Goal: Task Accomplishment & Management: Manage account settings

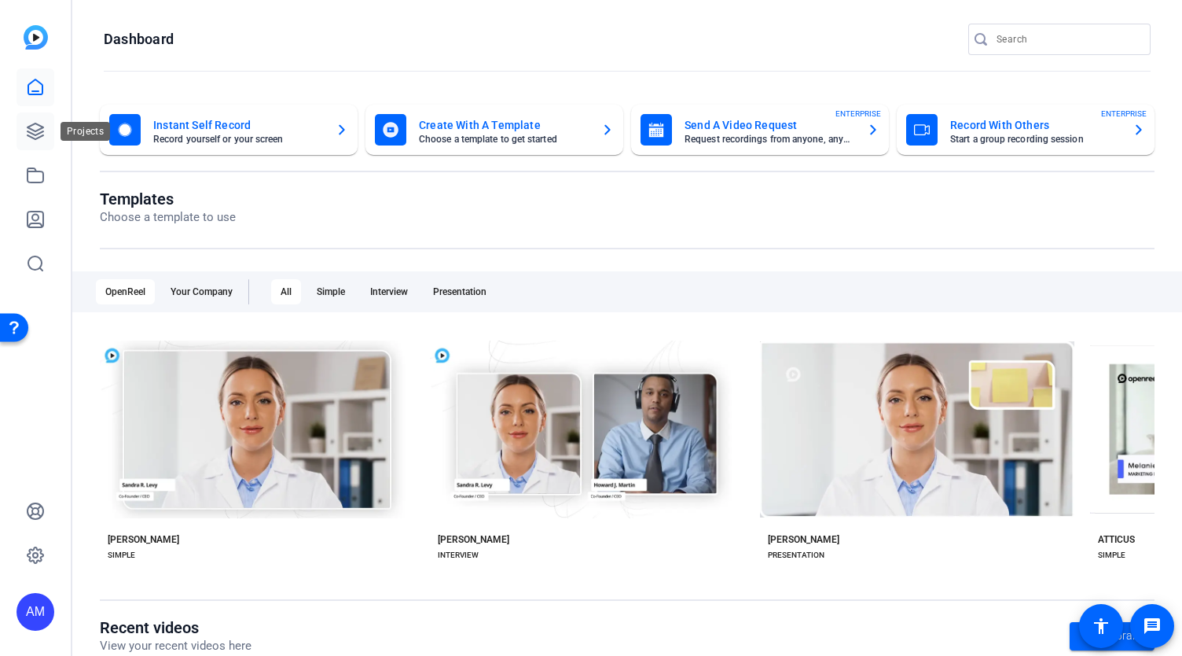
click at [35, 134] on icon at bounding box center [35, 131] width 19 height 19
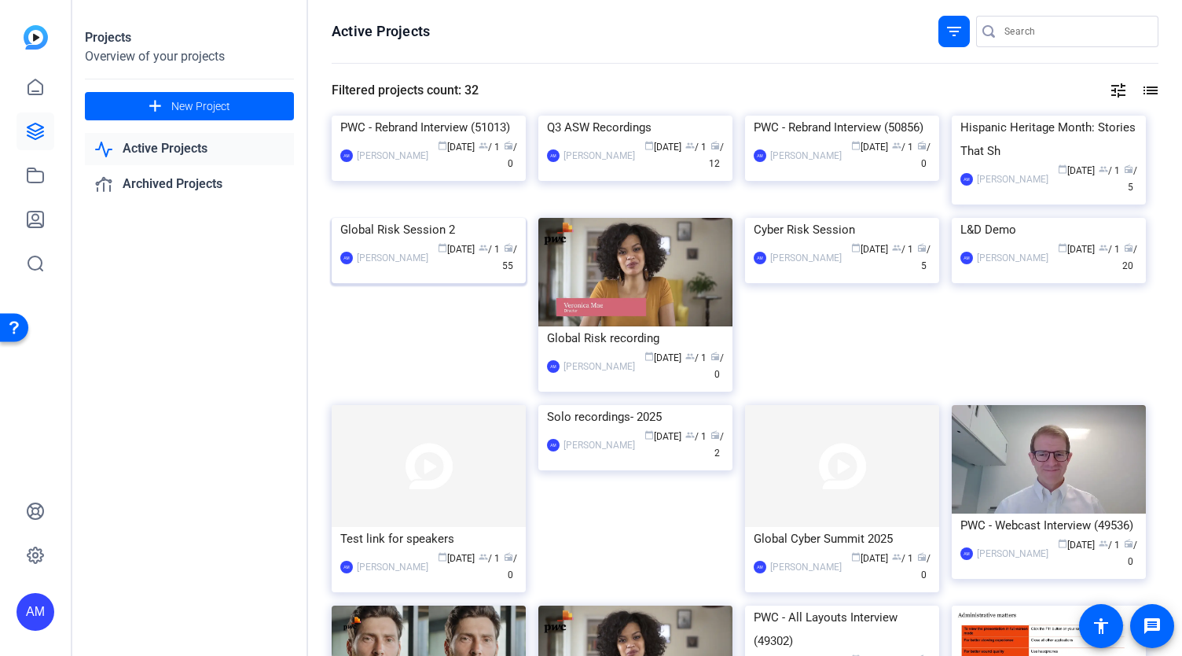
click at [448, 218] on img at bounding box center [429, 218] width 194 height 0
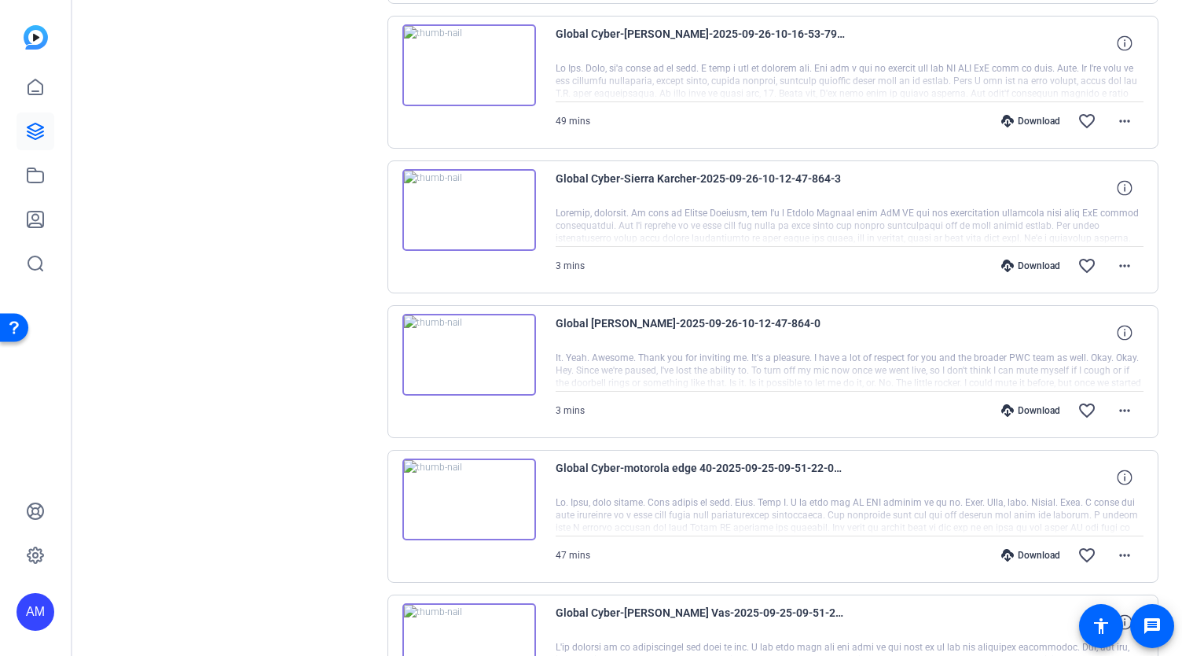
scroll to position [484, 0]
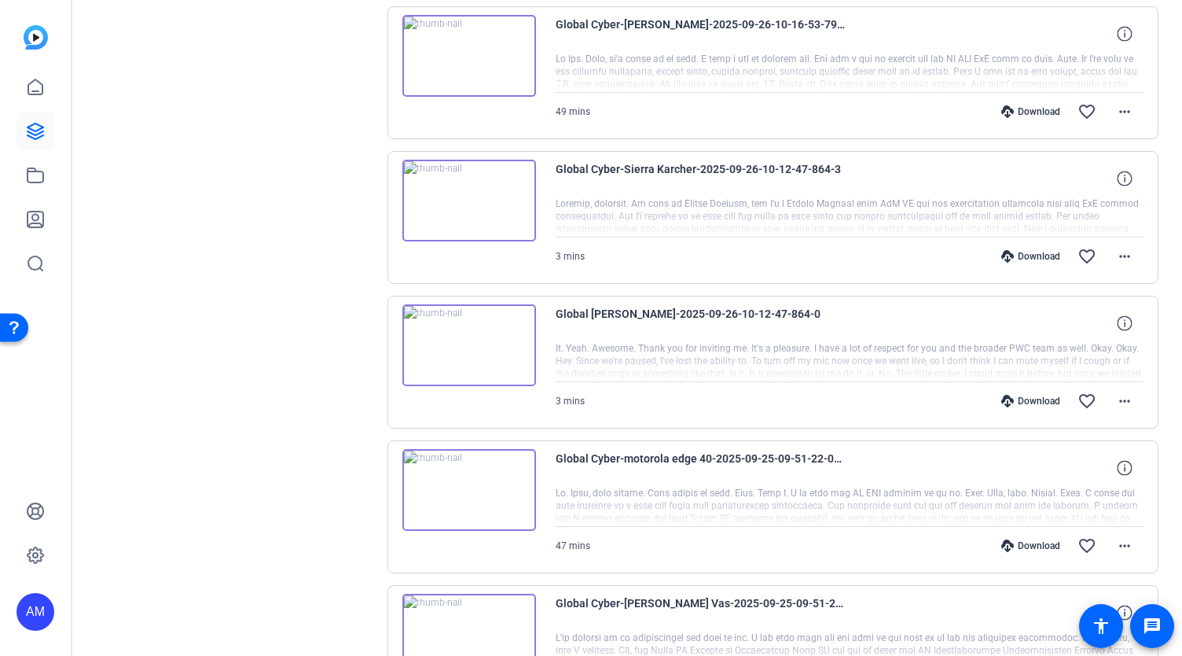
click at [483, 346] on img at bounding box center [469, 345] width 134 height 82
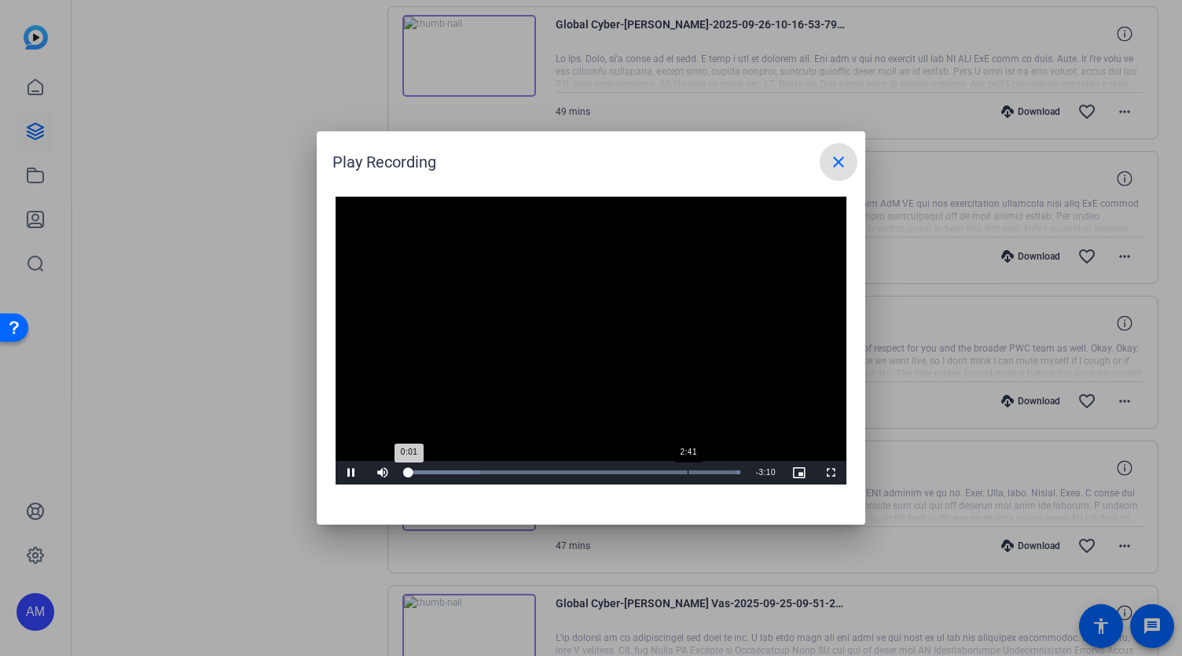
click at [687, 473] on div "Loaded : 100.00% 2:41 0:01" at bounding box center [573, 472] width 334 height 4
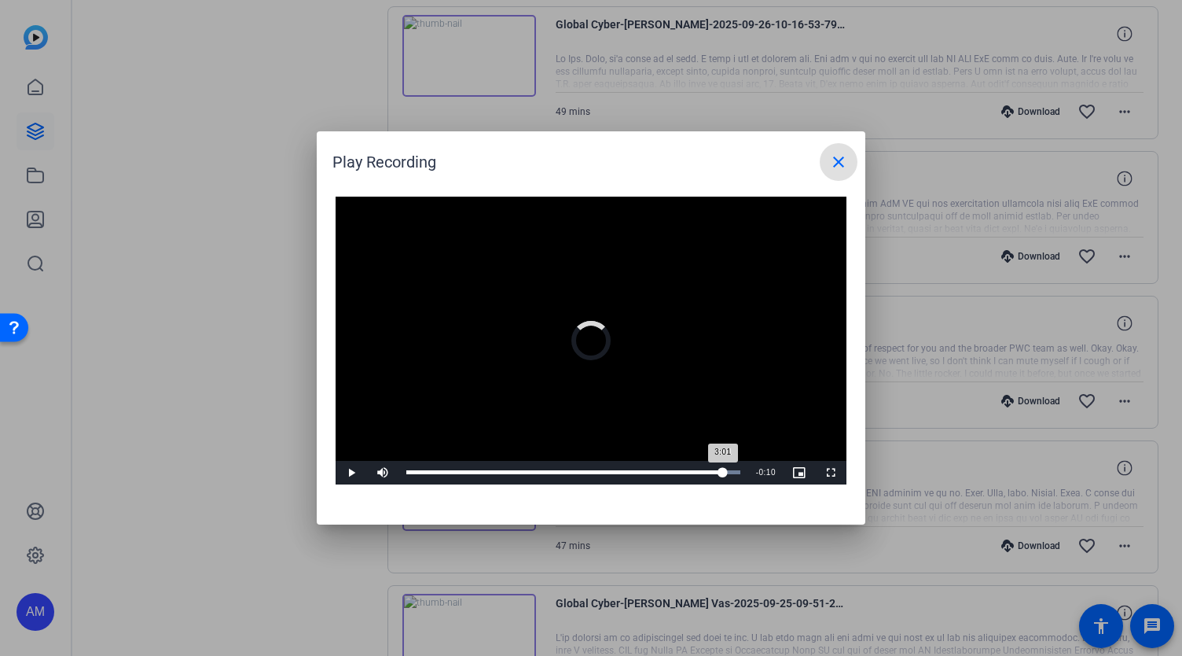
click at [723, 471] on div "Loaded : 100.00% 3:01 3:01" at bounding box center [573, 472] width 334 height 4
click at [560, 467] on div "Loaded : 100.00% 1:27 1:27" at bounding box center [574, 473] width 350 height 24
click at [601, 470] on div "Progress Bar" at bounding box center [586, 472] width 88 height 4
click at [672, 473] on div "2:32" at bounding box center [672, 472] width 1 height 4
click at [706, 471] on div "Loaded : 100.00% 2:50 2:33" at bounding box center [573, 472] width 334 height 4
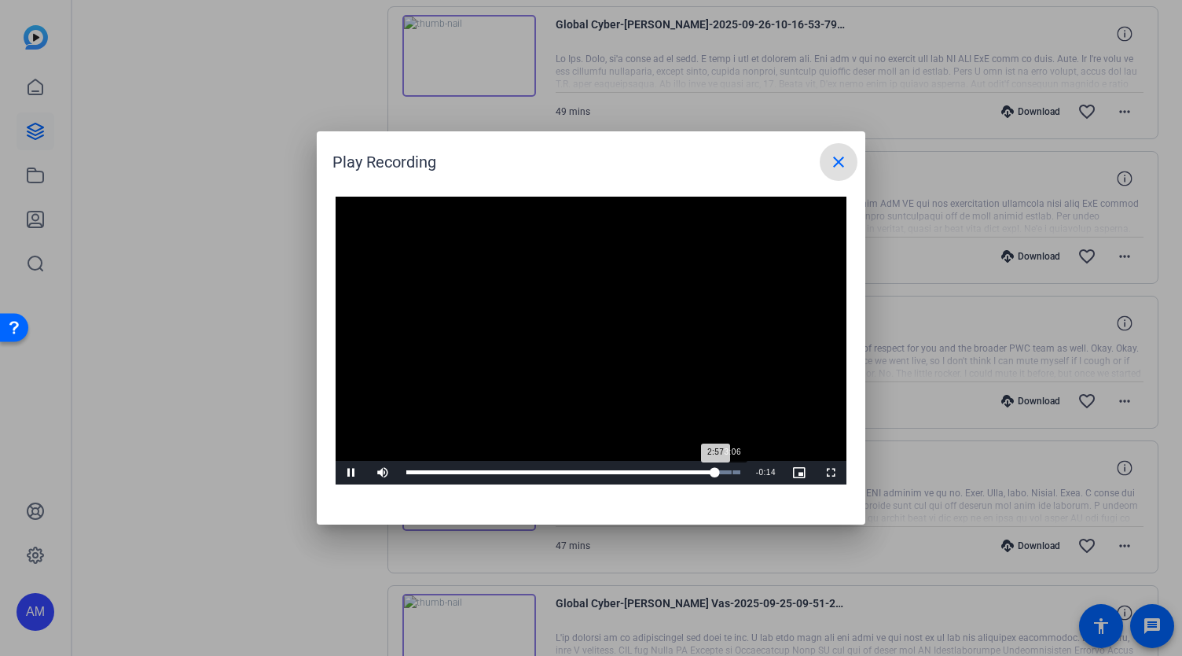
click at [733, 469] on div "Loaded : 100.00% 3:06 2:57" at bounding box center [574, 473] width 350 height 24
click at [838, 163] on mat-icon "close" at bounding box center [838, 162] width 19 height 19
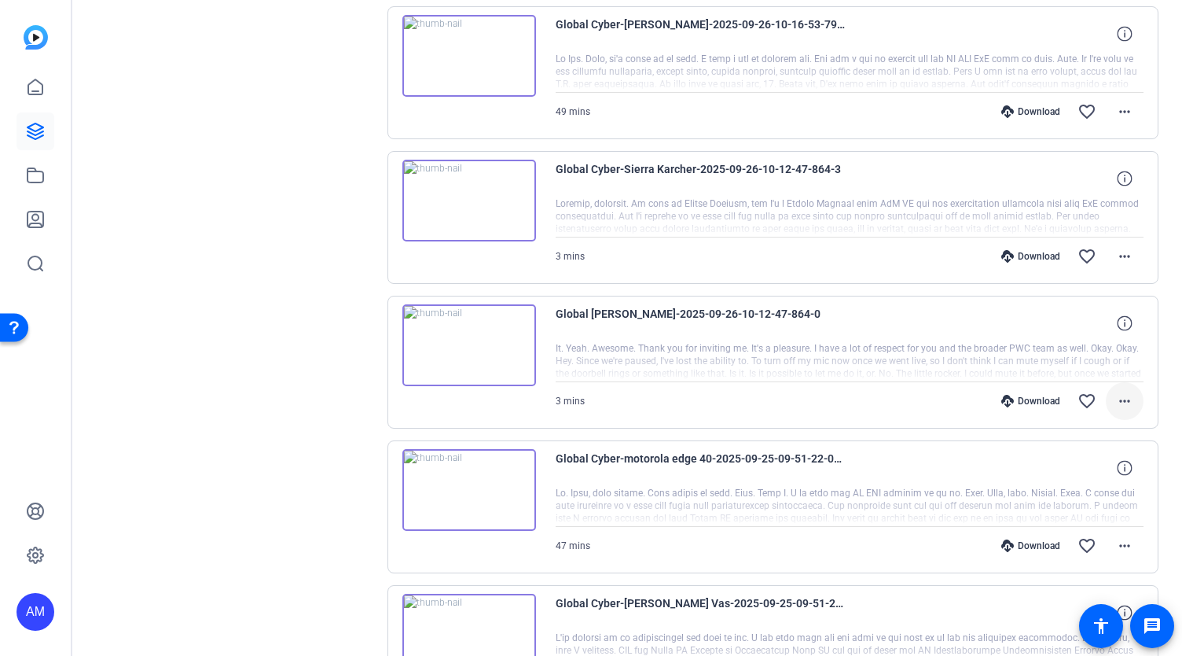
click at [1115, 394] on mat-icon "more_horiz" at bounding box center [1124, 400] width 19 height 19
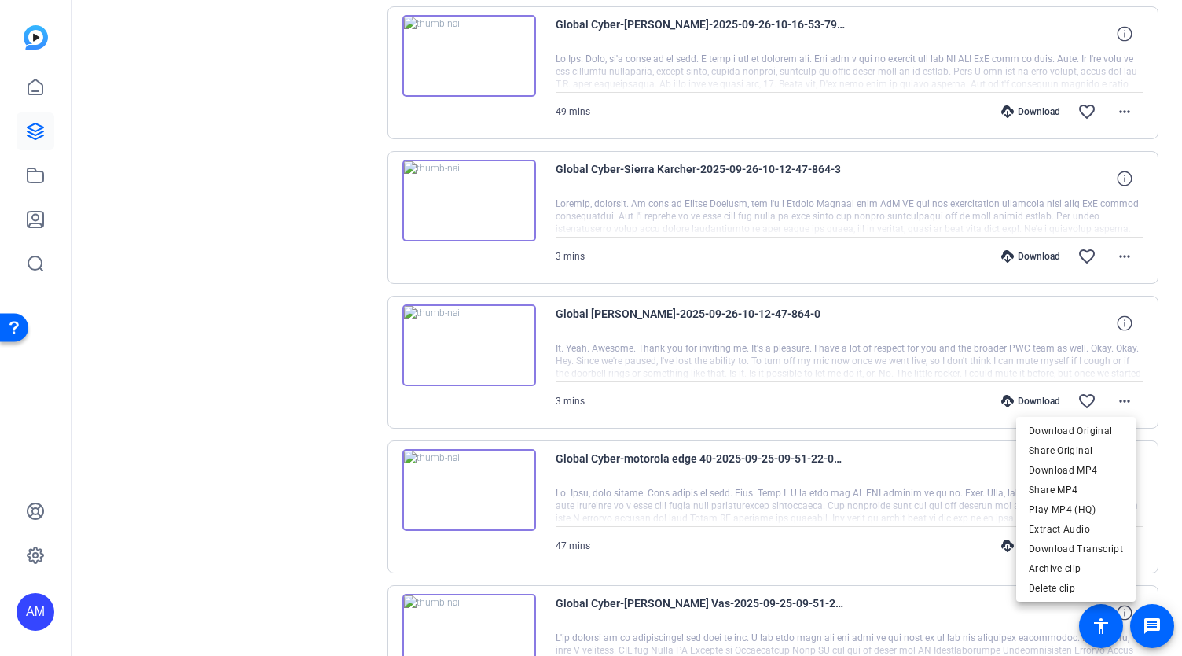
click at [505, 205] on div at bounding box center [591, 328] width 1182 height 656
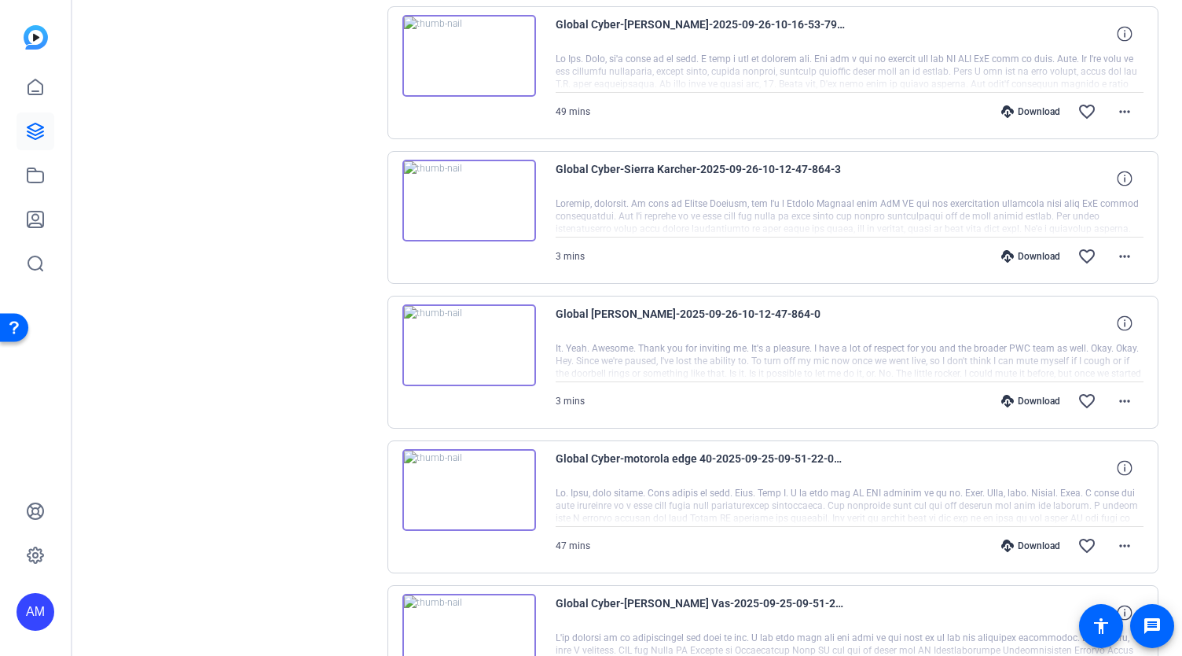
click at [469, 197] on img at bounding box center [469, 201] width 134 height 82
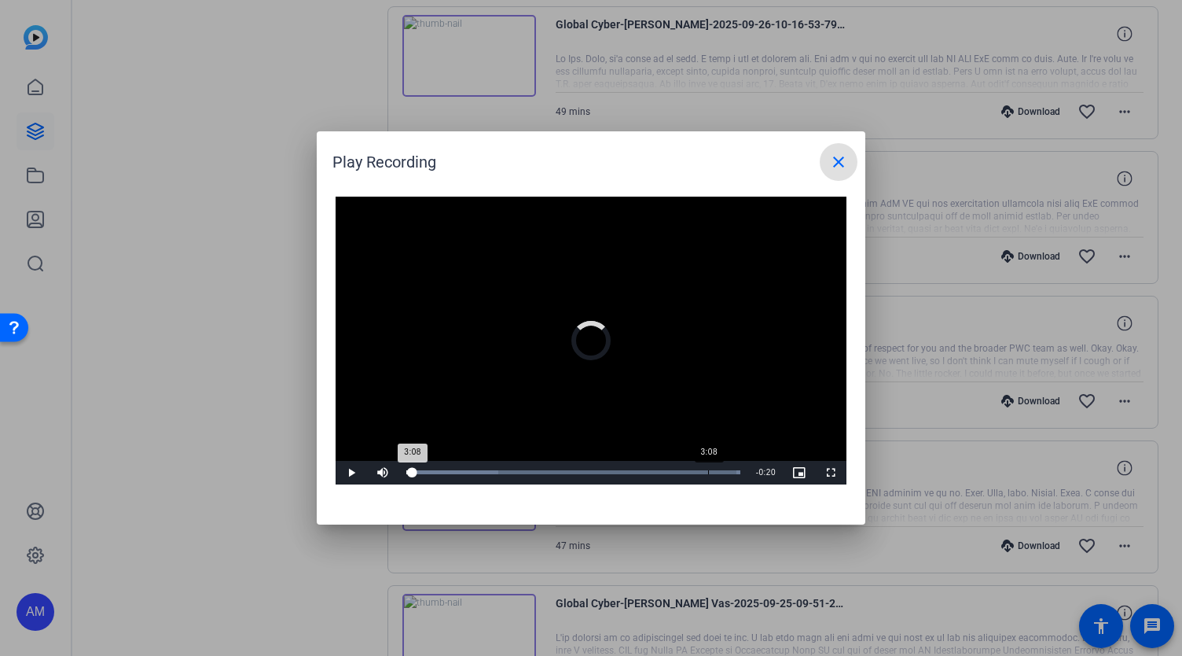
click at [708, 472] on div "3:08" at bounding box center [708, 472] width 1 height 4
click at [646, 471] on div "Loaded : 100.00% 2:30 3:10" at bounding box center [573, 472] width 334 height 4
click at [603, 472] on div "2:31" at bounding box center [526, 472] width 241 height 4
click at [574, 470] on div "2:03" at bounding box center [505, 472] width 198 height 4
click at [549, 469] on div "Loaded : 100.00% 1:30 1:29" at bounding box center [574, 473] width 350 height 24
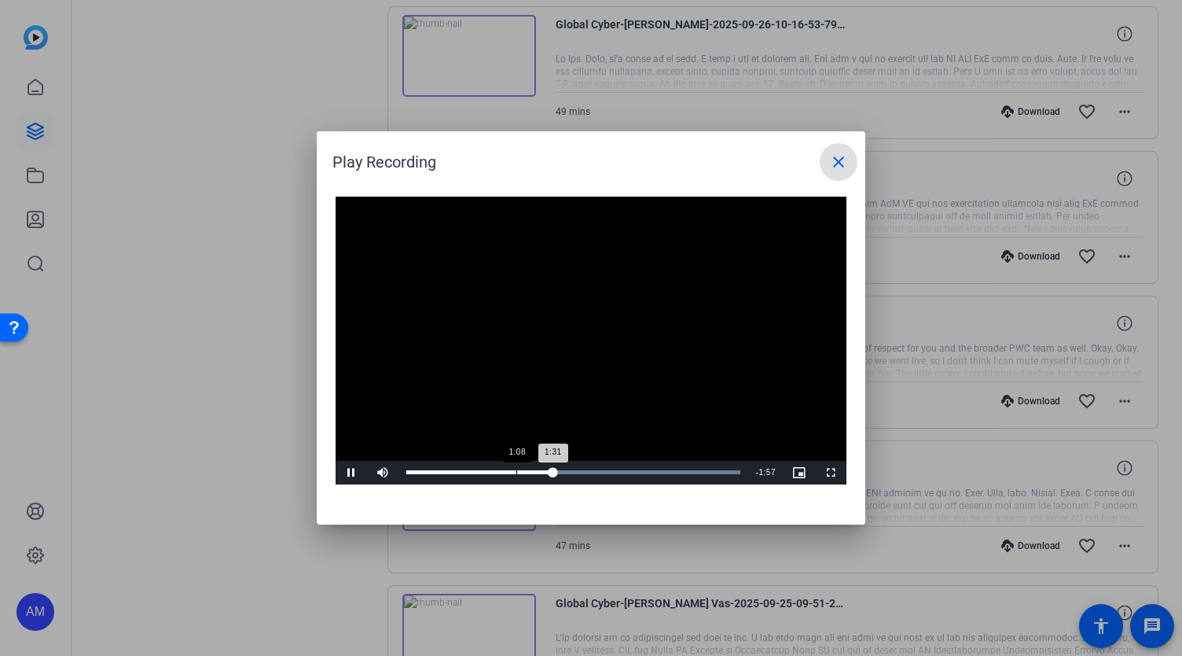
click at [516, 469] on div "Loaded : 100.00% 1:08 1:31" at bounding box center [574, 473] width 350 height 24
click at [619, 472] on div "Loaded : 100.00% 2:13 2:13" at bounding box center [573, 472] width 334 height 4
click at [841, 162] on mat-icon "close" at bounding box center [838, 162] width 19 height 19
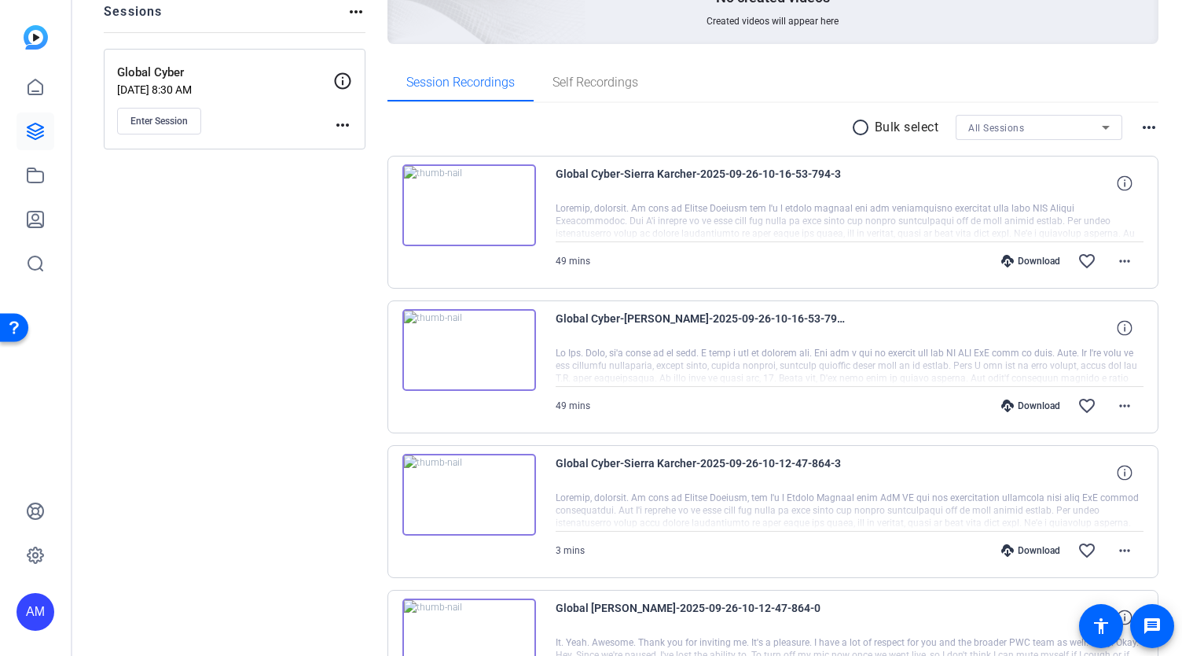
scroll to position [185, 0]
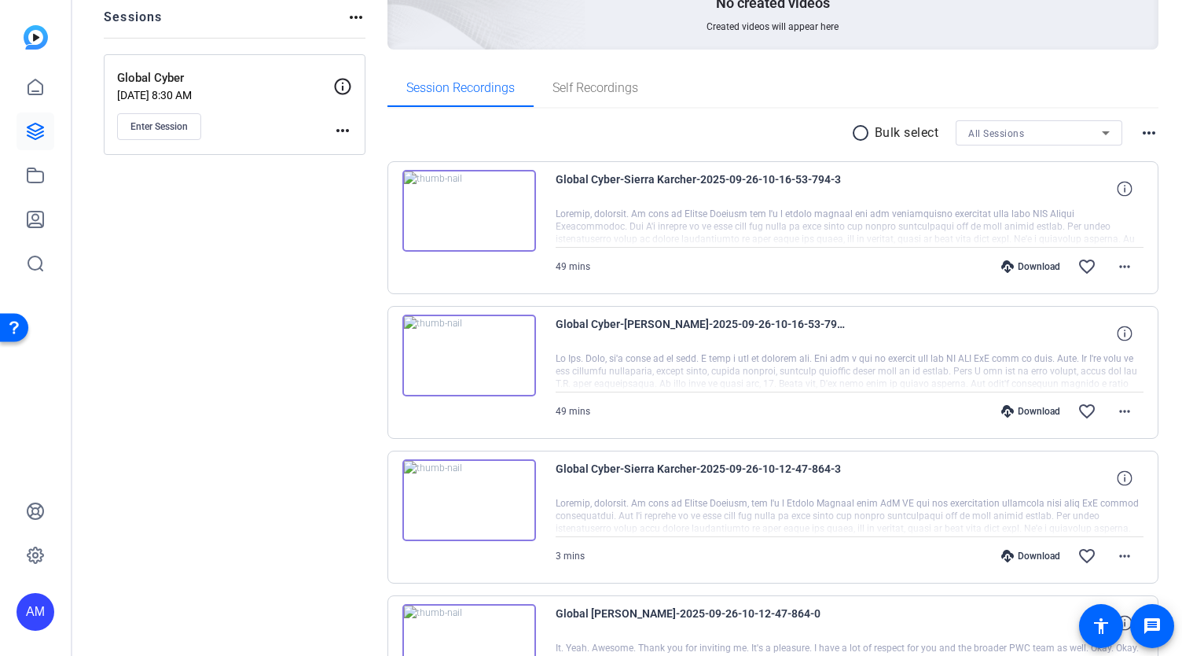
click at [465, 211] on img at bounding box center [469, 211] width 134 height 82
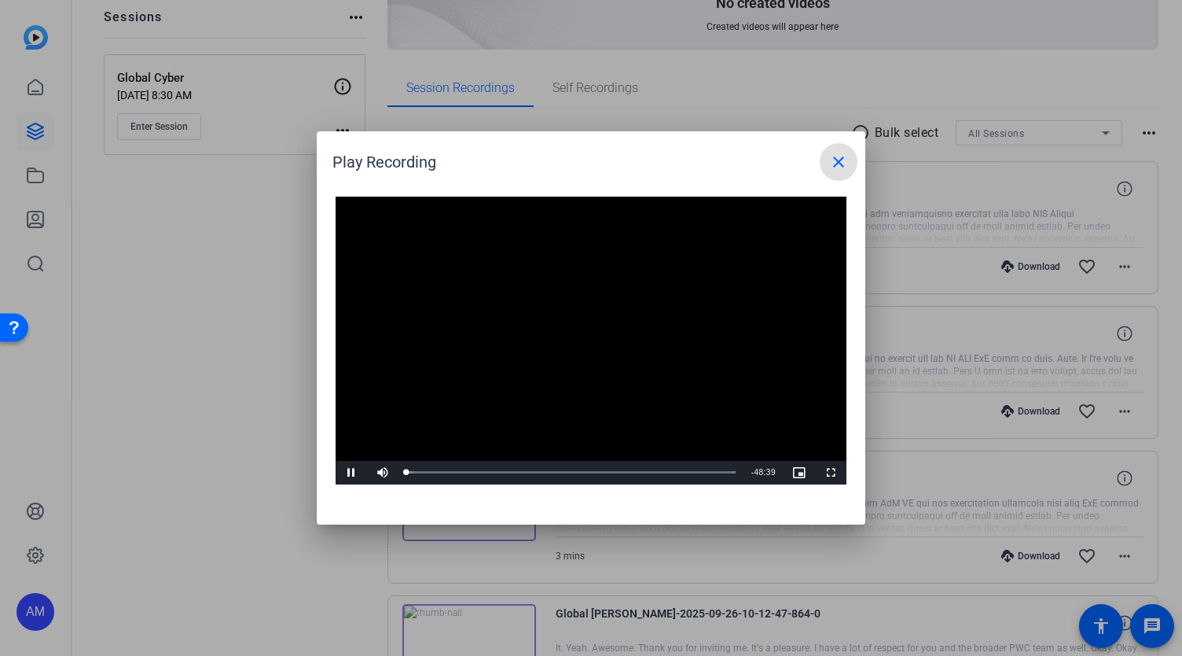
click at [914, 175] on div at bounding box center [591, 328] width 1182 height 656
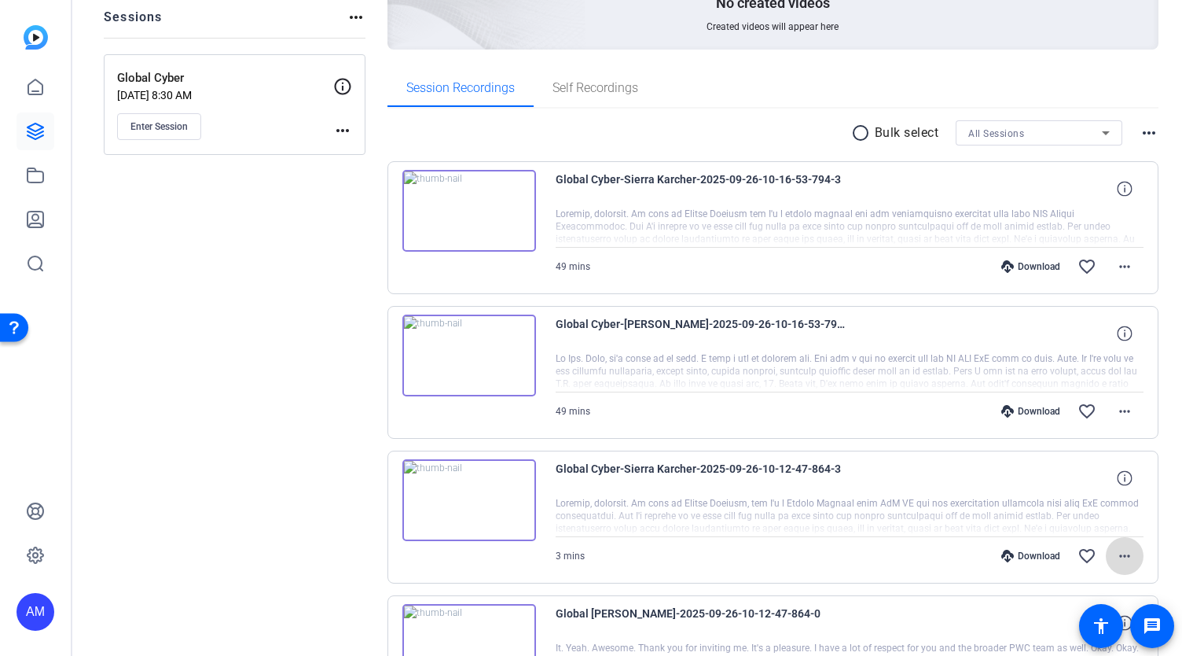
click at [1115, 553] on mat-icon "more_horiz" at bounding box center [1124, 555] width 19 height 19
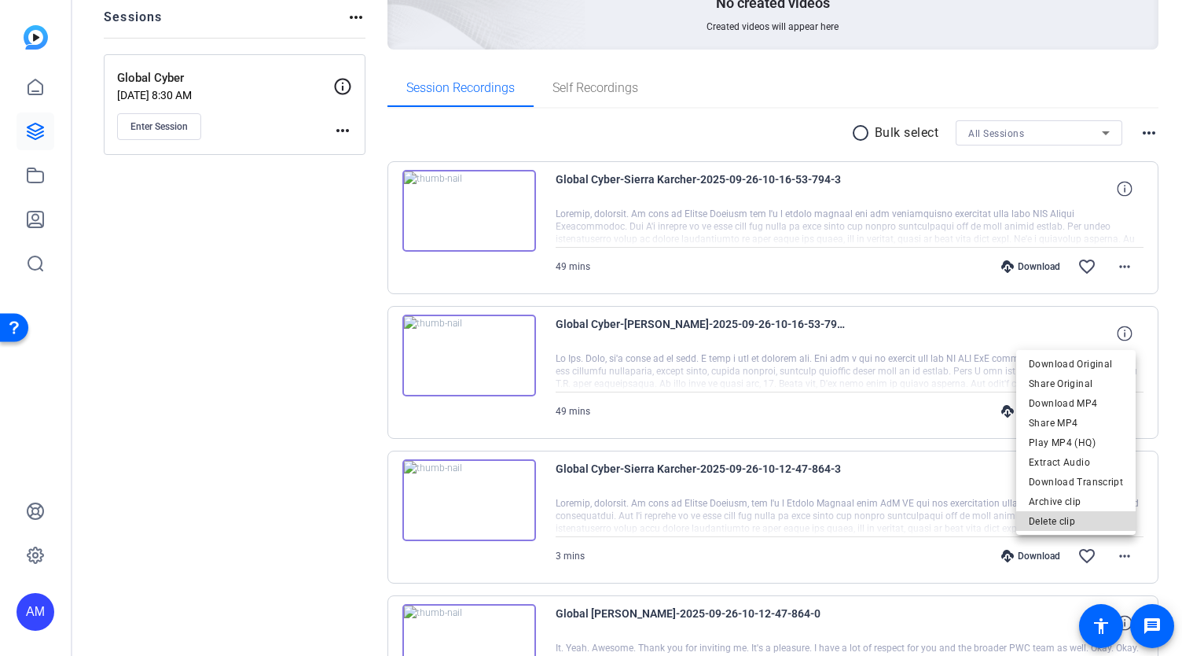
click at [1091, 523] on span "Delete clip" at bounding box center [1076, 520] width 94 height 19
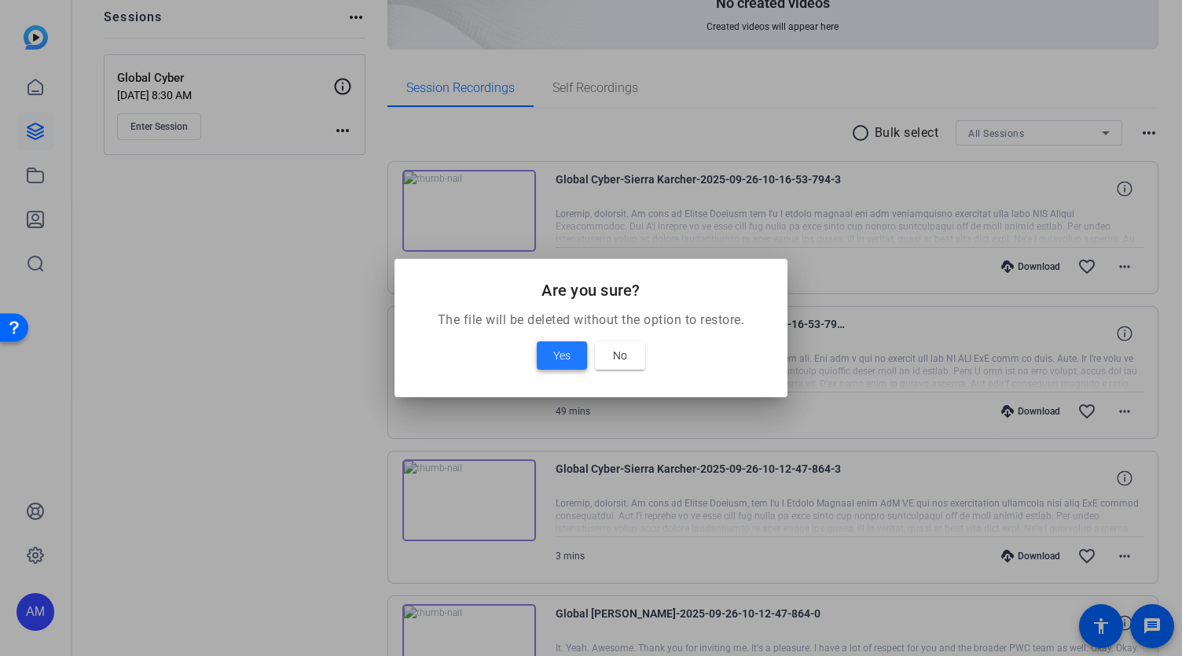
click at [568, 351] on span "Yes" at bounding box center [561, 355] width 17 height 19
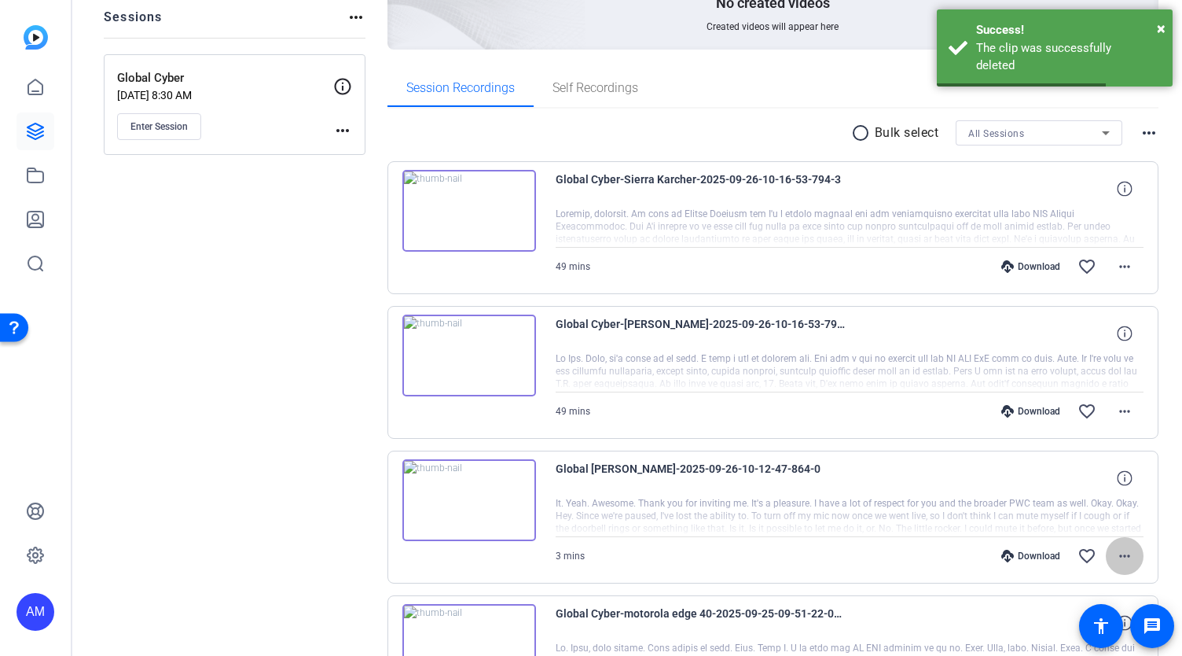
click at [1118, 554] on mat-icon "more_horiz" at bounding box center [1124, 555] width 19 height 19
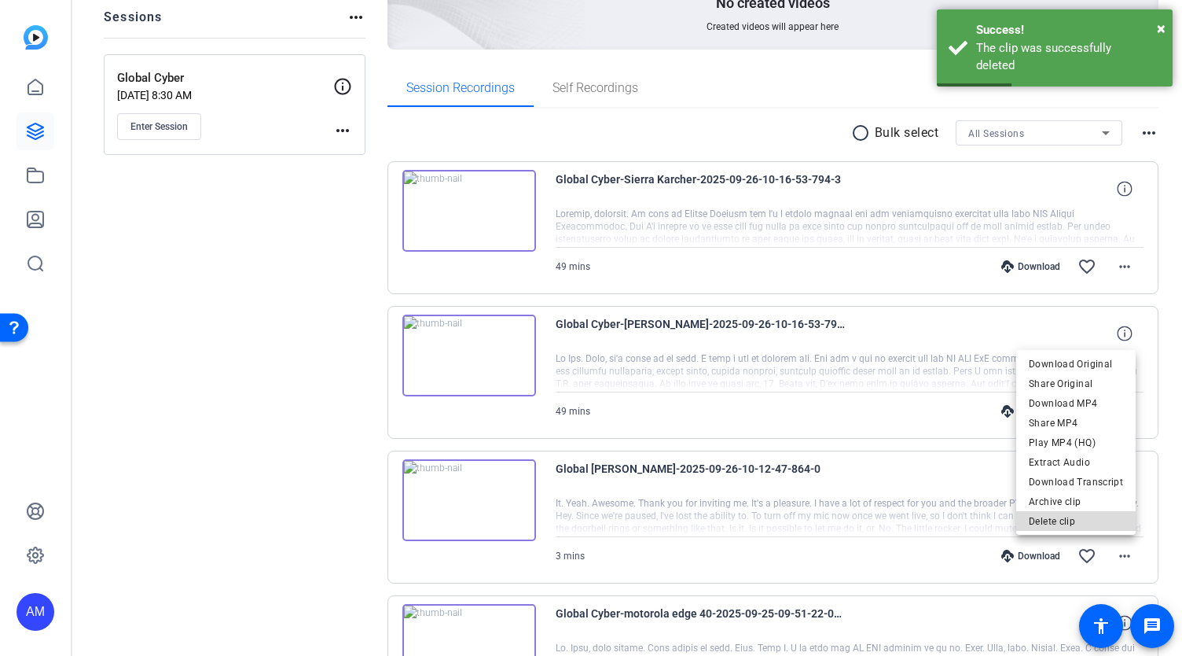
click at [1082, 523] on span "Delete clip" at bounding box center [1076, 520] width 94 height 19
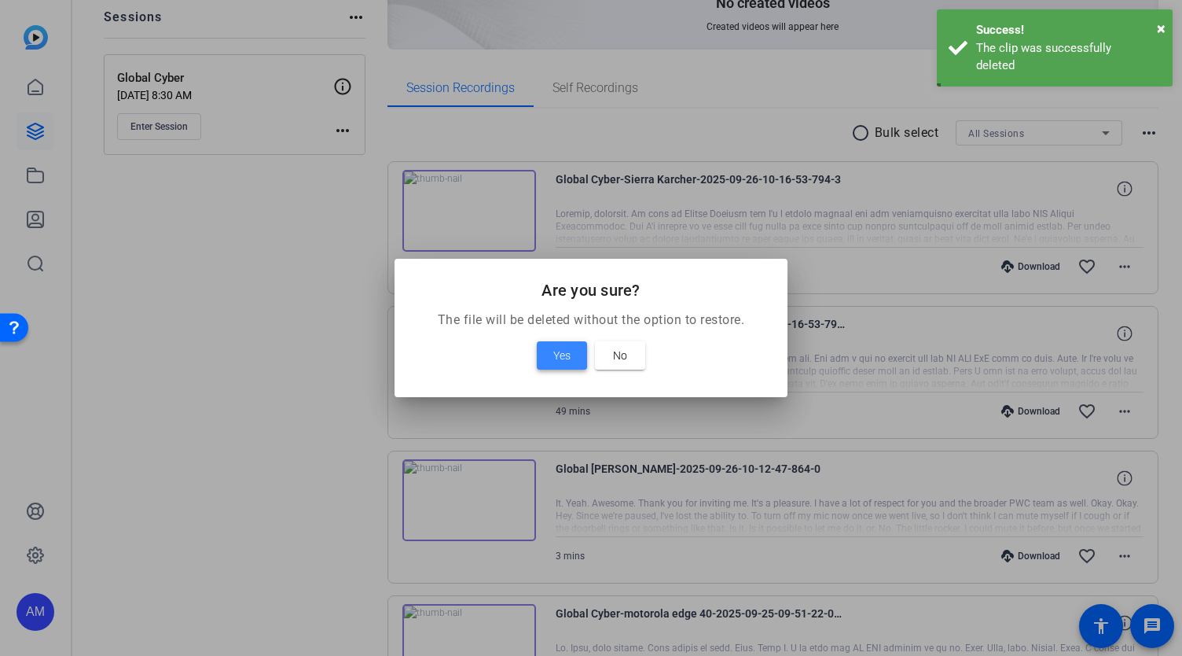
click at [573, 355] on span at bounding box center [562, 355] width 50 height 38
